Goal: Check status: Check status

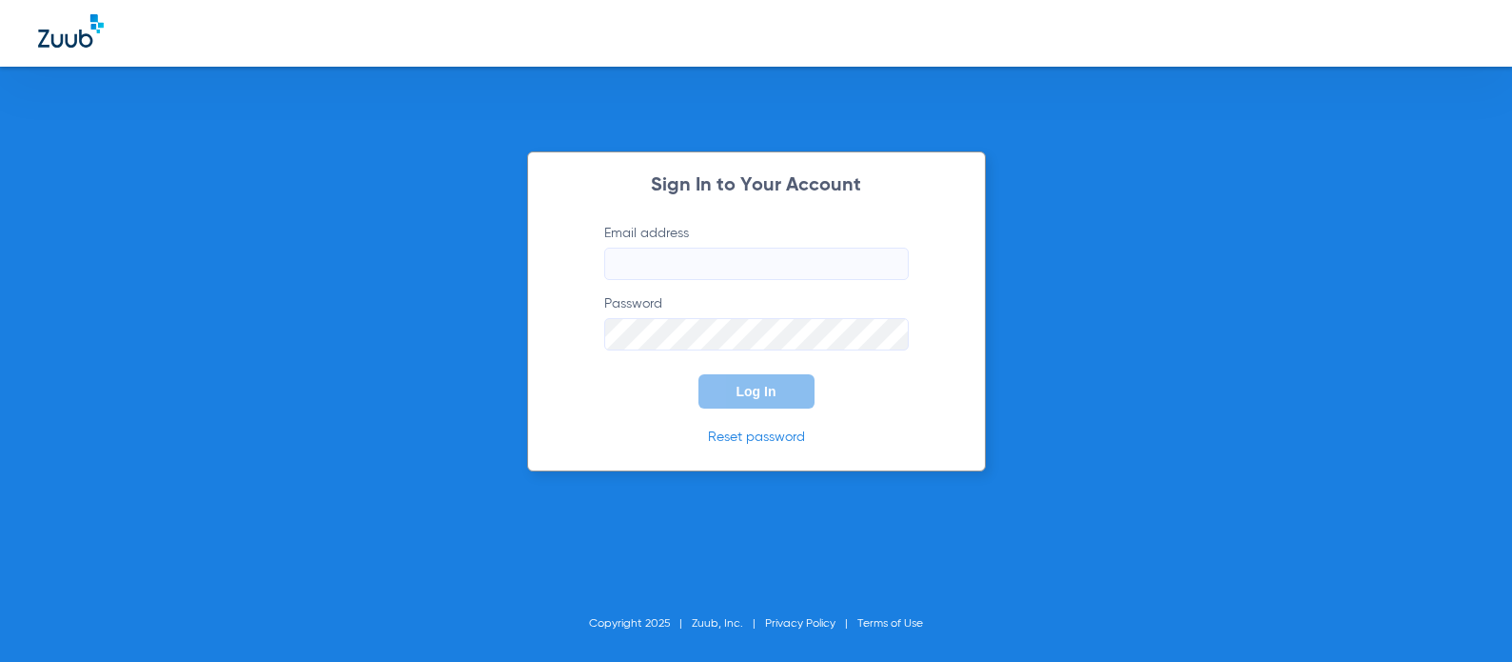
type input "[EMAIL_ADDRESS][DOMAIN_NAME]"
click at [651, 384] on form "Email address [EMAIL_ADDRESS][DOMAIN_NAME] Password Log In" at bounding box center [757, 316] width 362 height 185
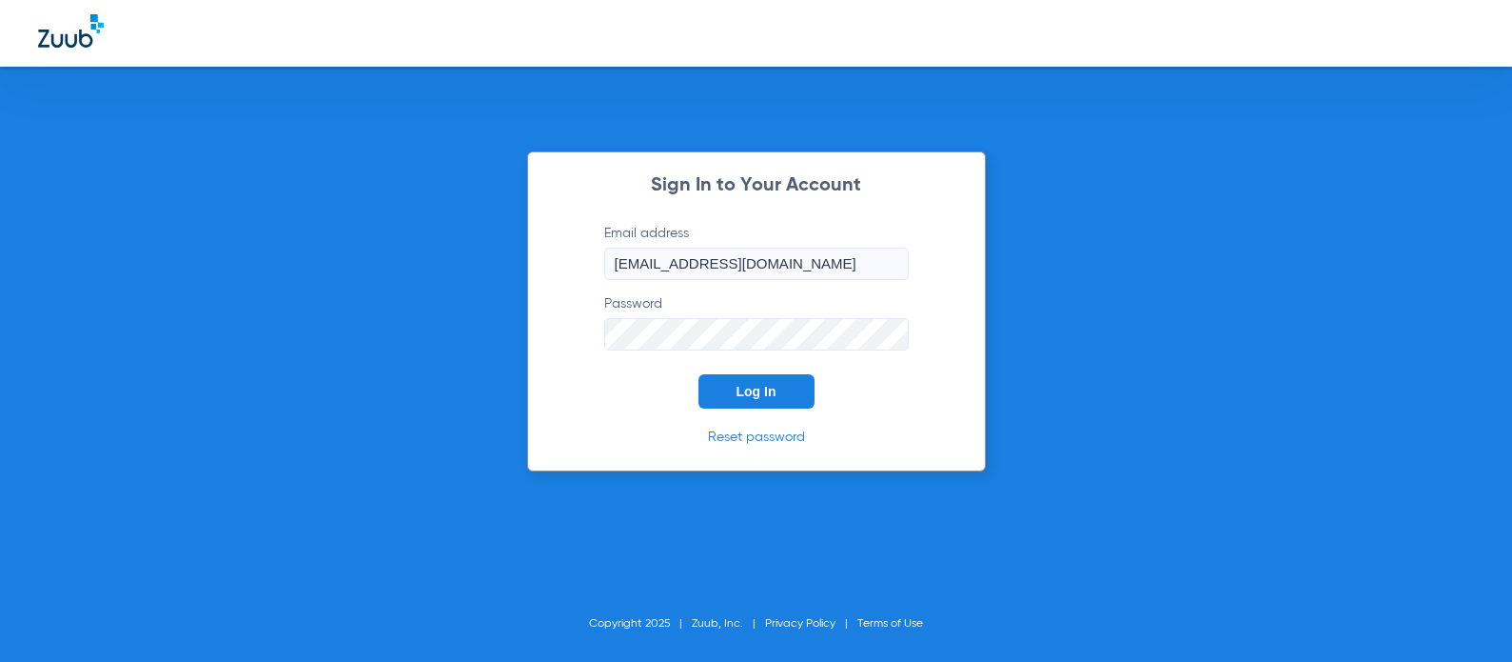
click at [720, 388] on button "Log In" at bounding box center [757, 391] width 116 height 34
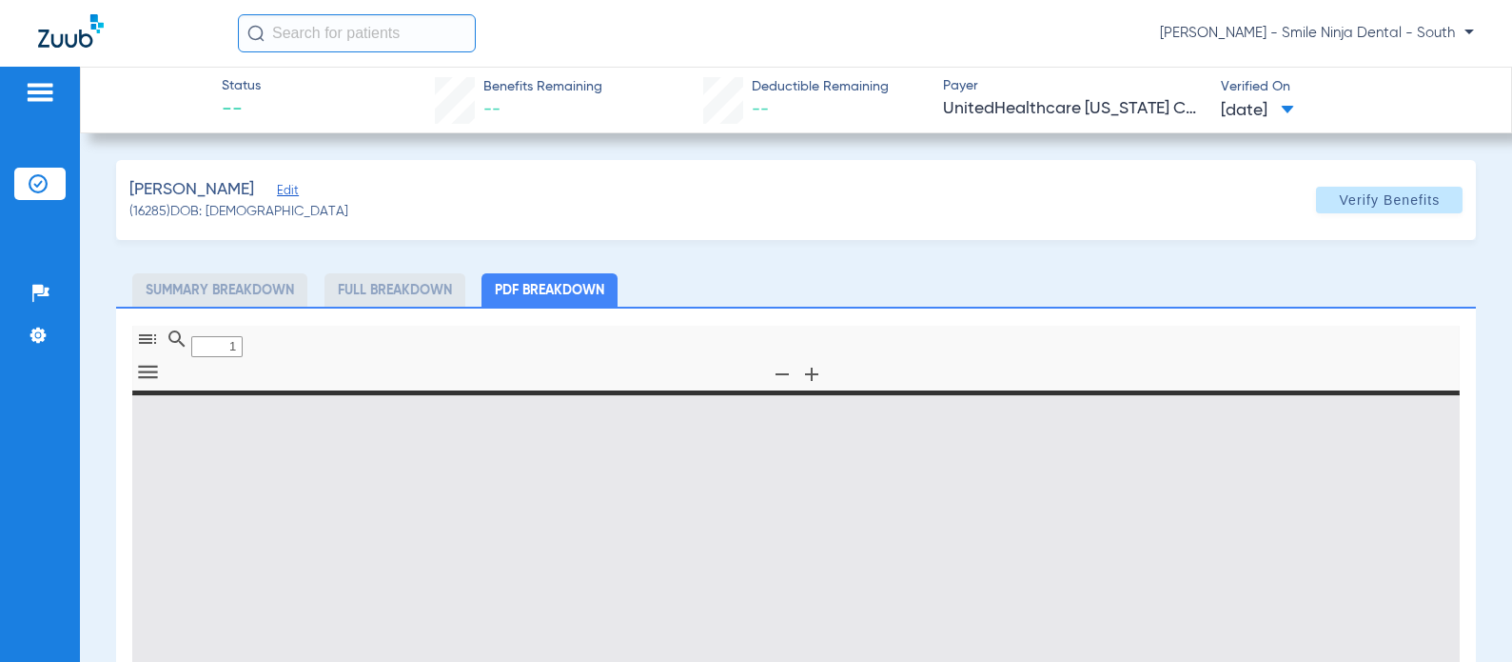
type input "0"
select select "page-width"
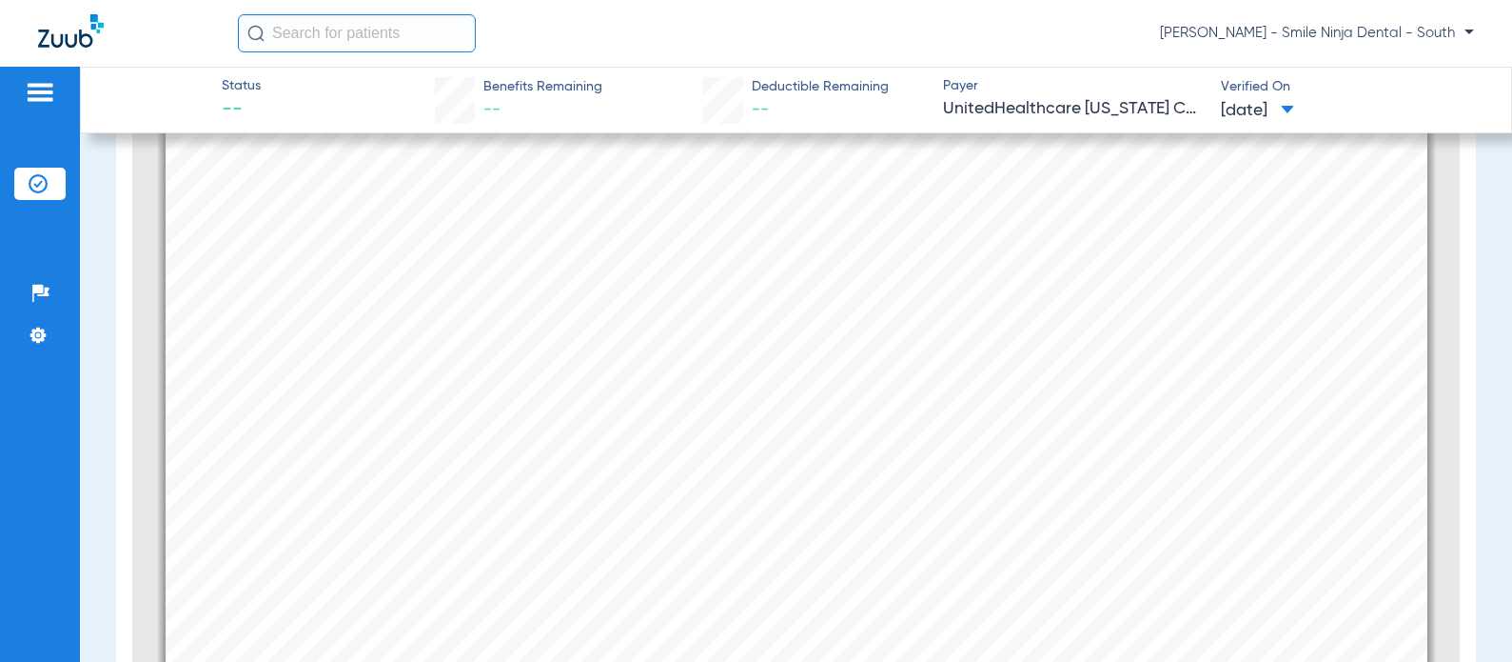
scroll to position [342, 0]
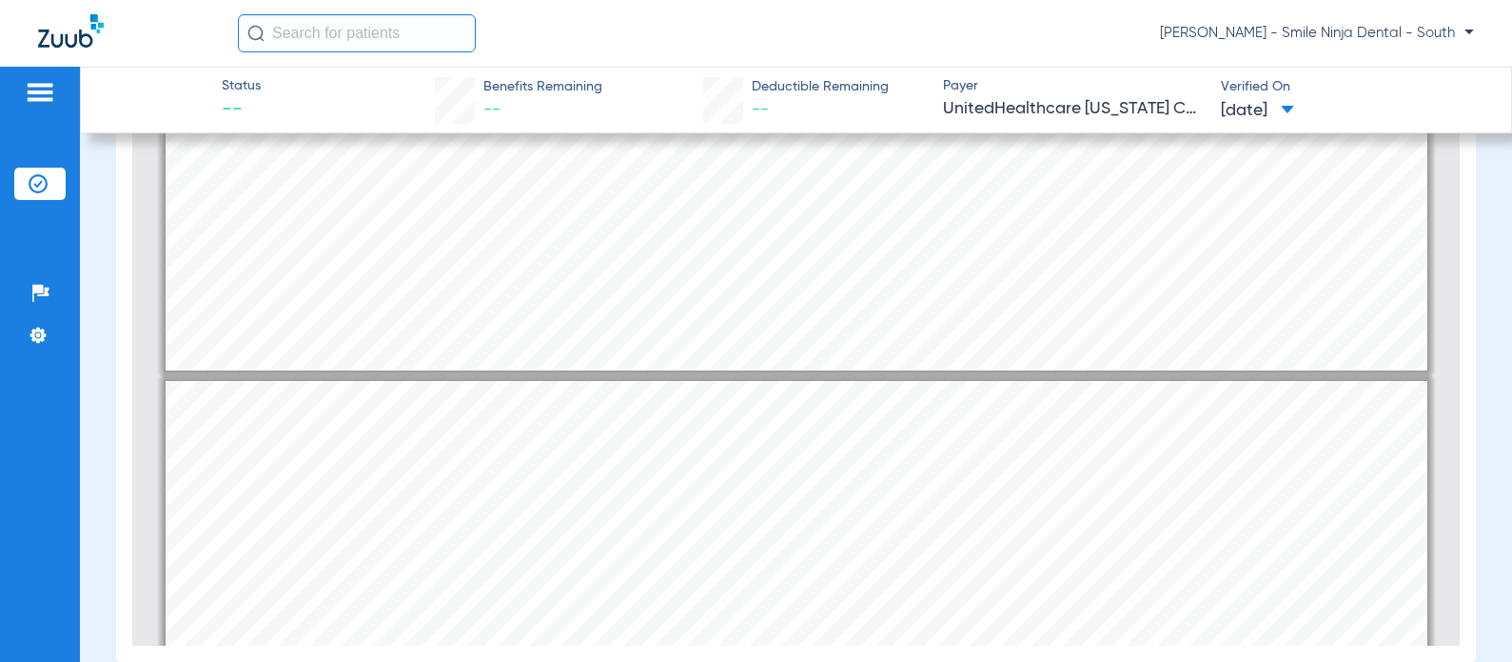
type input "2"
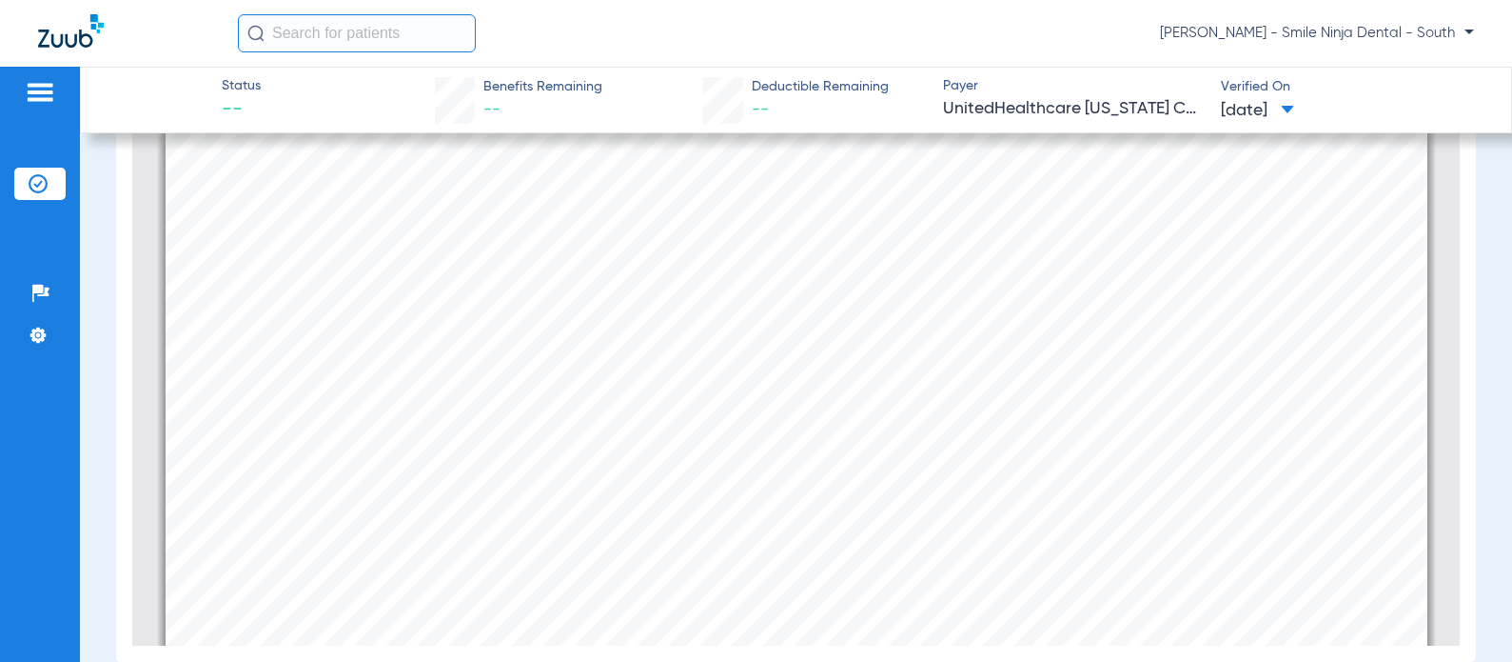
scroll to position [2770, 0]
